Goal: Browse casually

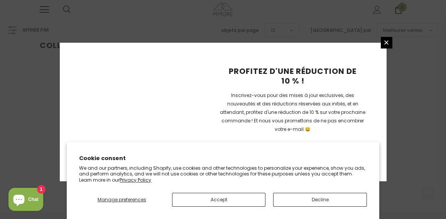
scroll to position [230, 0]
